Goal: Navigation & Orientation: Find specific page/section

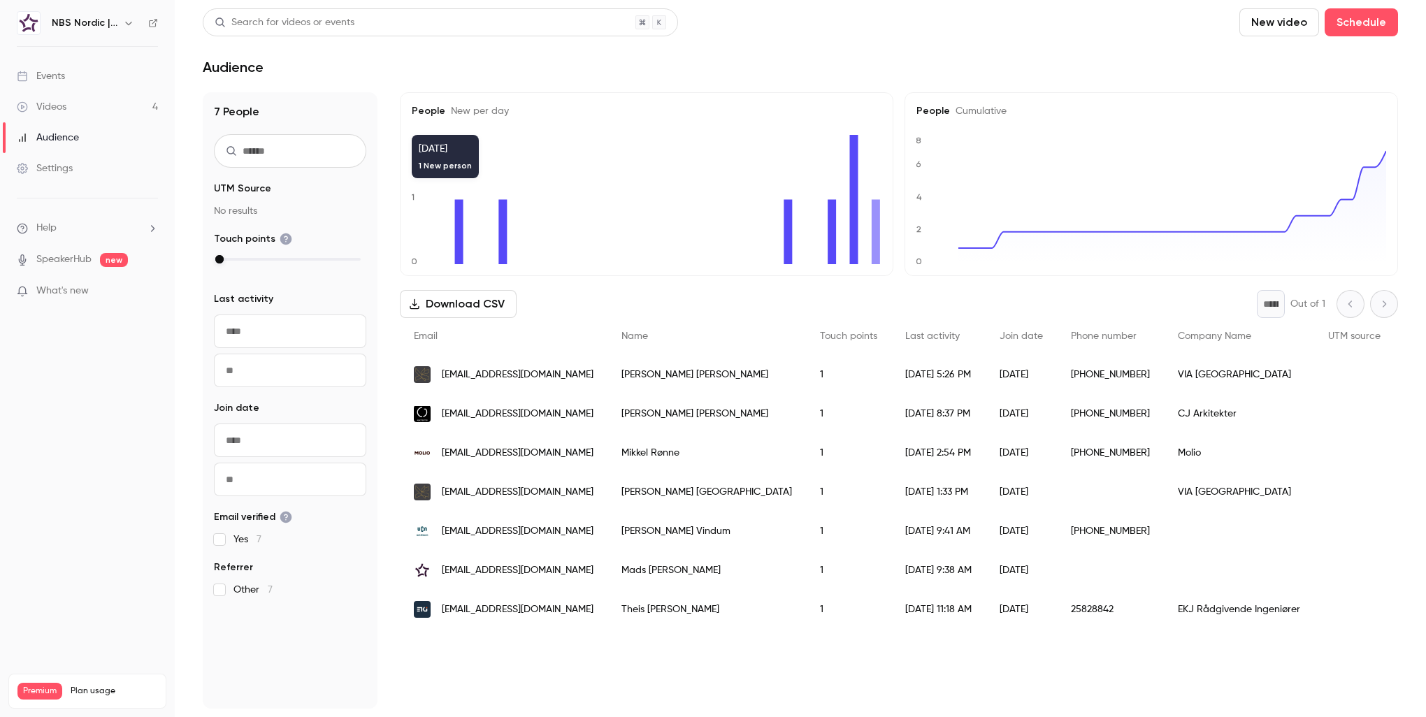
click at [48, 75] on div "Events" at bounding box center [41, 76] width 48 height 14
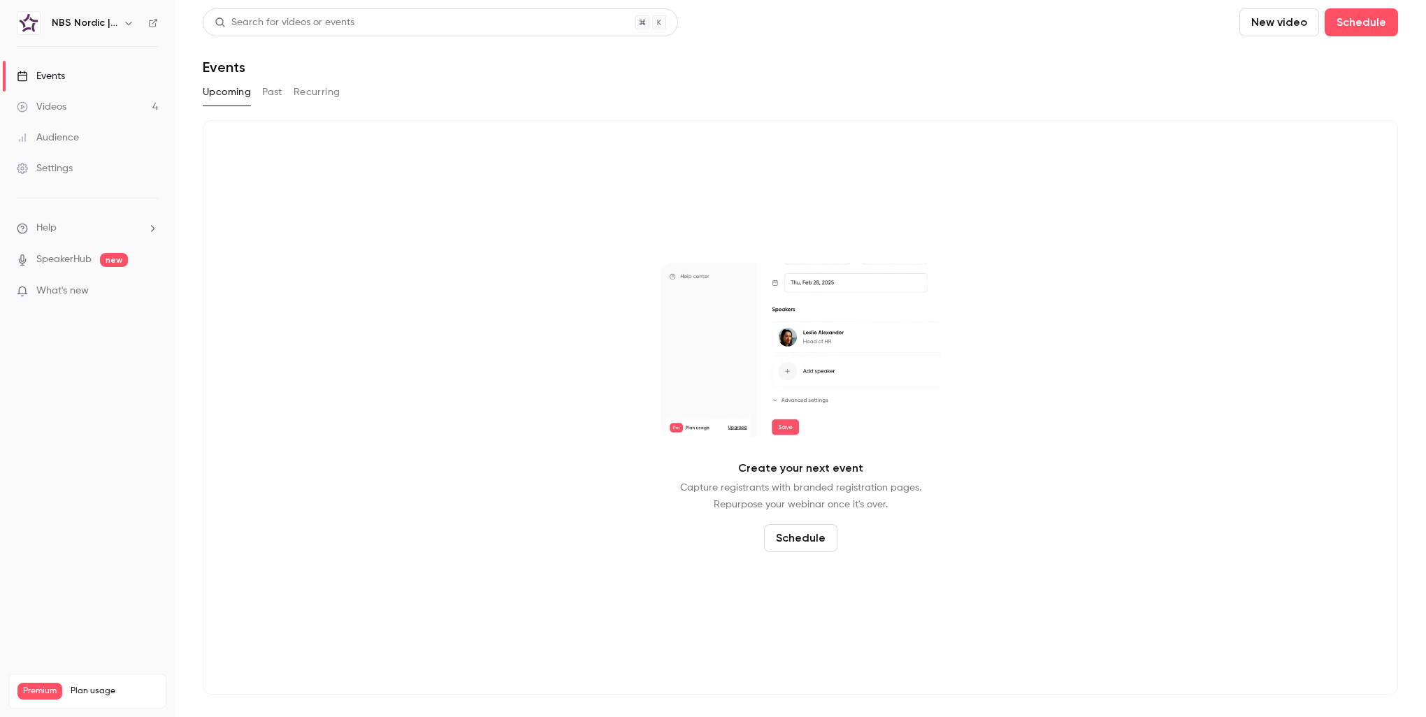
click at [272, 99] on button "Past" at bounding box center [272, 92] width 20 height 22
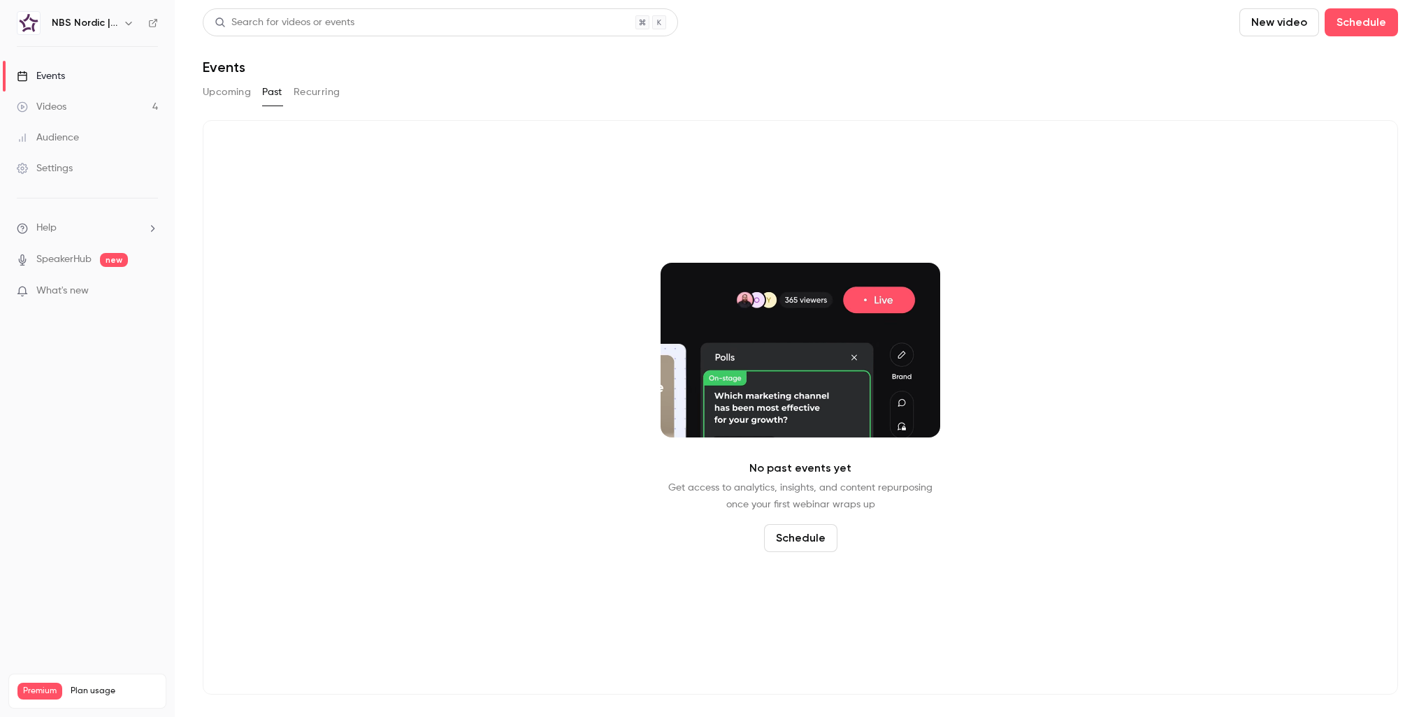
click at [319, 102] on button "Recurring" at bounding box center [317, 92] width 47 height 22
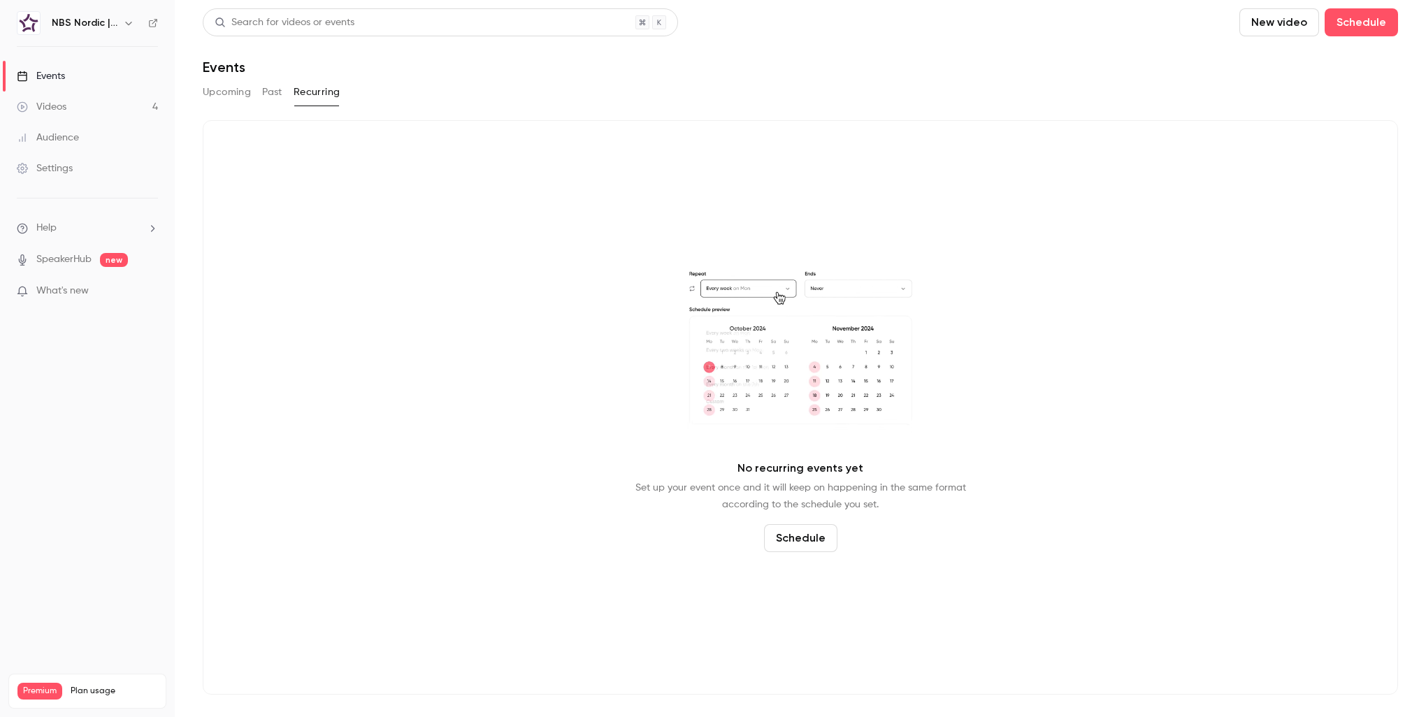
click at [131, 27] on icon "button" at bounding box center [128, 22] width 11 height 11
click at [210, 127] on icon at bounding box center [210, 129] width 10 height 10
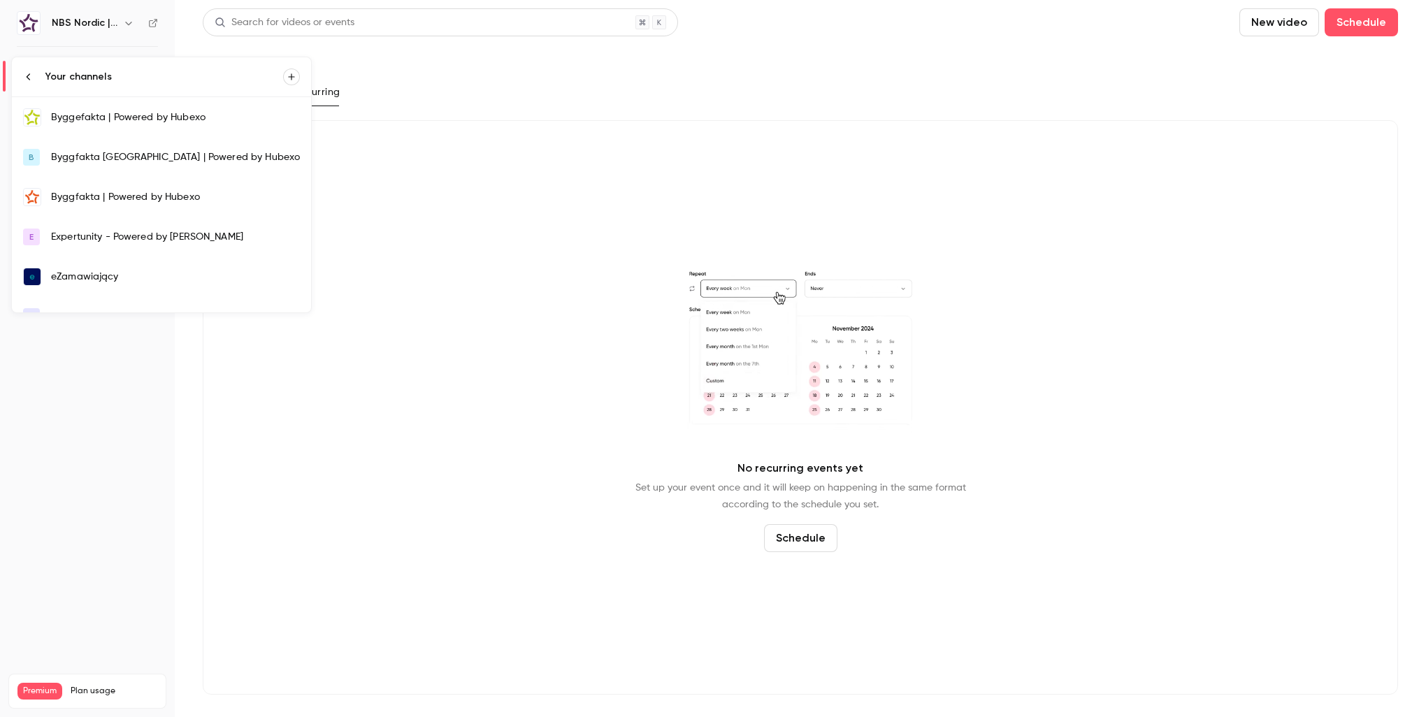
click at [185, 125] on link "Byggefakta | Powered by Hubexo" at bounding box center [161, 117] width 299 height 41
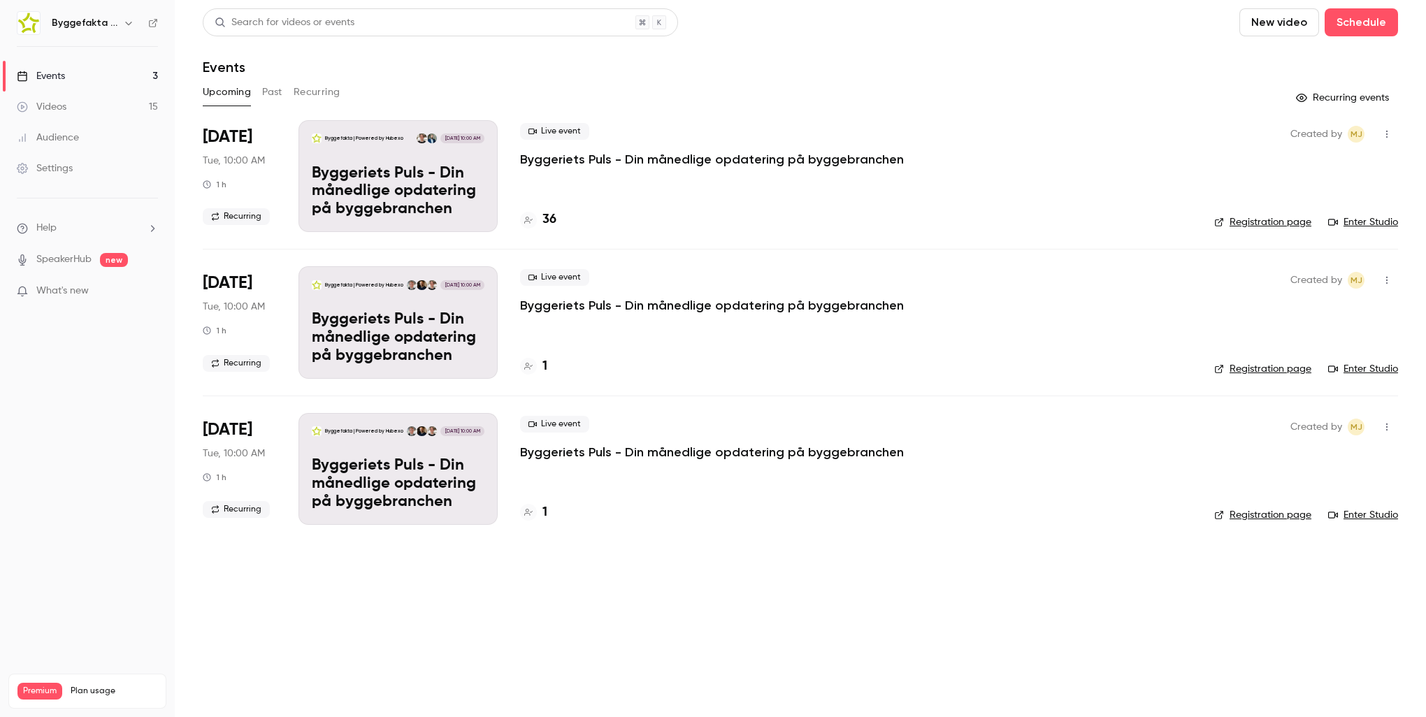
click at [1092, 670] on main "Search for videos or events New video Schedule Events Upcoming Past Recurring R…" at bounding box center [800, 358] width 1251 height 717
